Goal: Find specific page/section: Find specific page/section

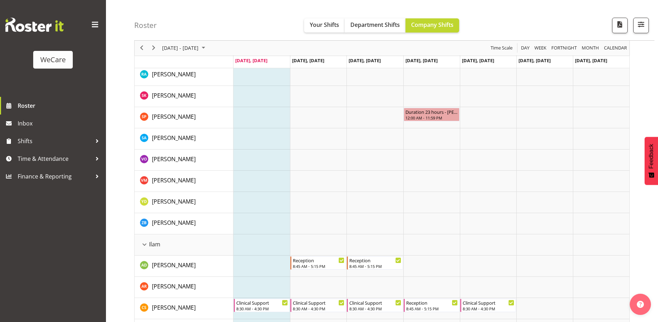
scroll to position [429, 0]
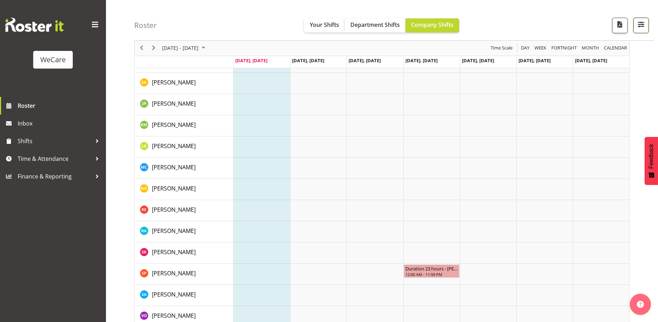
click at [639, 23] on span "button" at bounding box center [641, 24] width 9 height 9
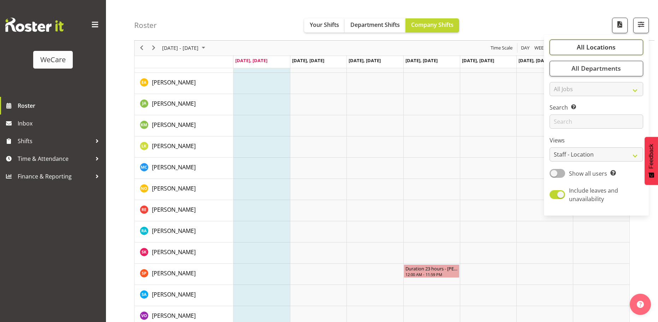
click at [615, 44] on span "All Locations" at bounding box center [596, 47] width 39 height 8
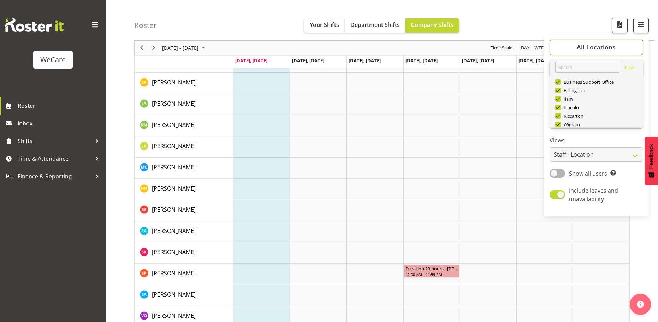
scroll to position [25, 0]
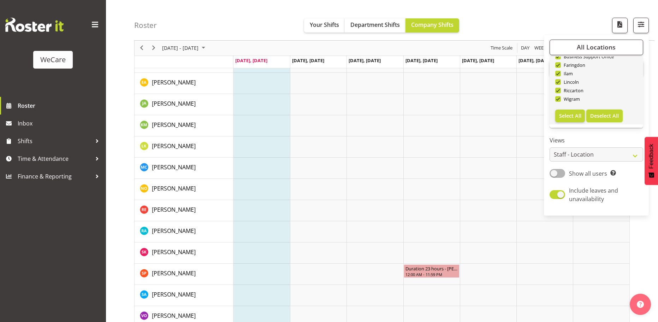
click at [603, 112] on button "Deselect All" at bounding box center [605, 116] width 36 height 13
checkbox input "false"
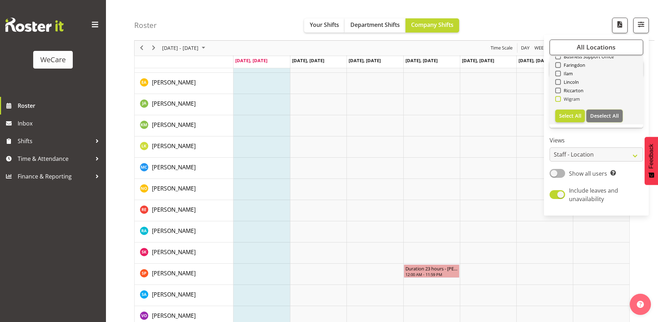
checkbox input "false"
click at [559, 100] on span at bounding box center [558, 99] width 6 height 6
click at [559, 100] on input "Wigram" at bounding box center [557, 99] width 5 height 5
checkbox input "true"
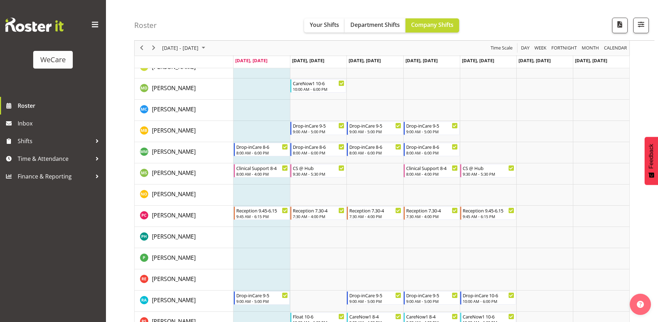
scroll to position [2447, 0]
